Goal: Task Accomplishment & Management: Use online tool/utility

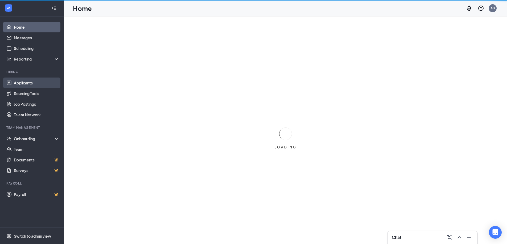
click at [36, 83] on link "Applicants" at bounding box center [36, 83] width 45 height 11
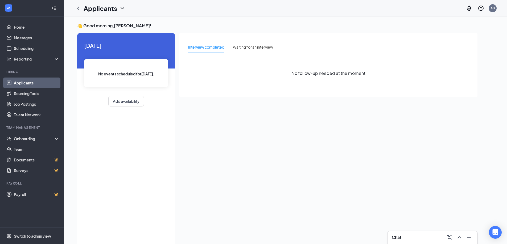
click at [44, 84] on link "Applicants" at bounding box center [36, 83] width 45 height 11
click at [27, 26] on link "Home" at bounding box center [36, 27] width 45 height 11
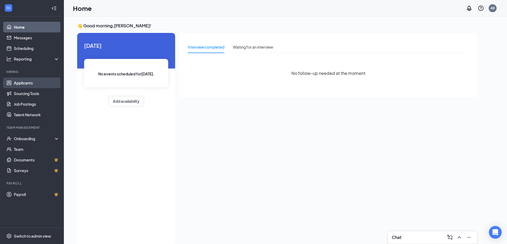
click at [36, 81] on link "Applicants" at bounding box center [36, 83] width 45 height 11
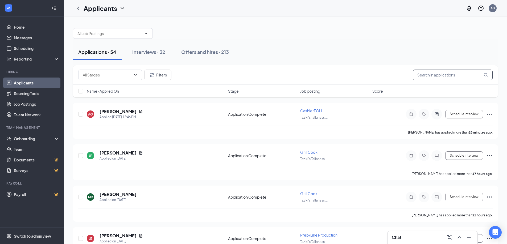
click at [435, 76] on input "text" at bounding box center [453, 75] width 80 height 11
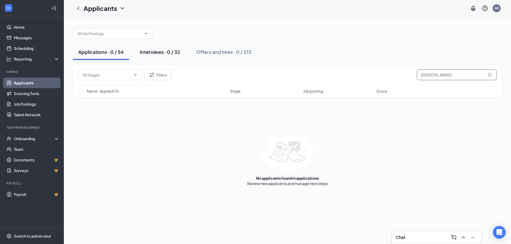
type input "[PERSON_NAME]"
click at [145, 53] on div "Interviews · 0 / 32" at bounding box center [160, 52] width 40 height 7
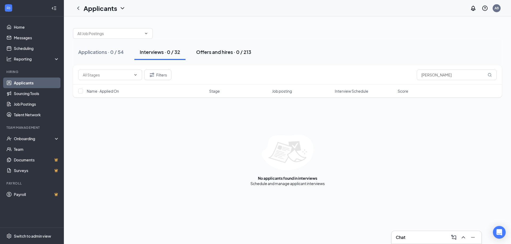
click at [223, 54] on div "Offers and hires · 0 / 213" at bounding box center [223, 52] width 55 height 7
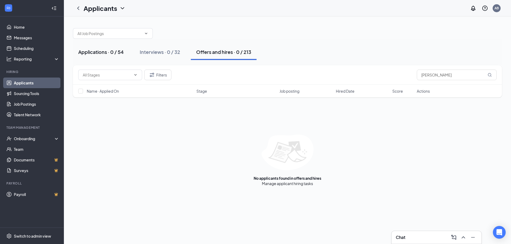
click at [87, 54] on div "Applications · 0 / 54" at bounding box center [100, 52] width 45 height 7
